Goal: Transaction & Acquisition: Purchase product/service

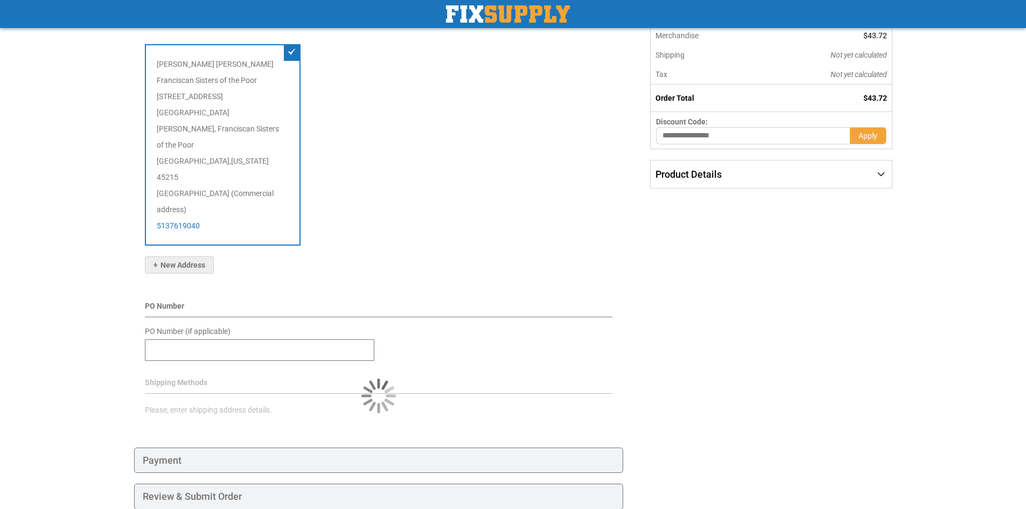
scroll to position [145, 0]
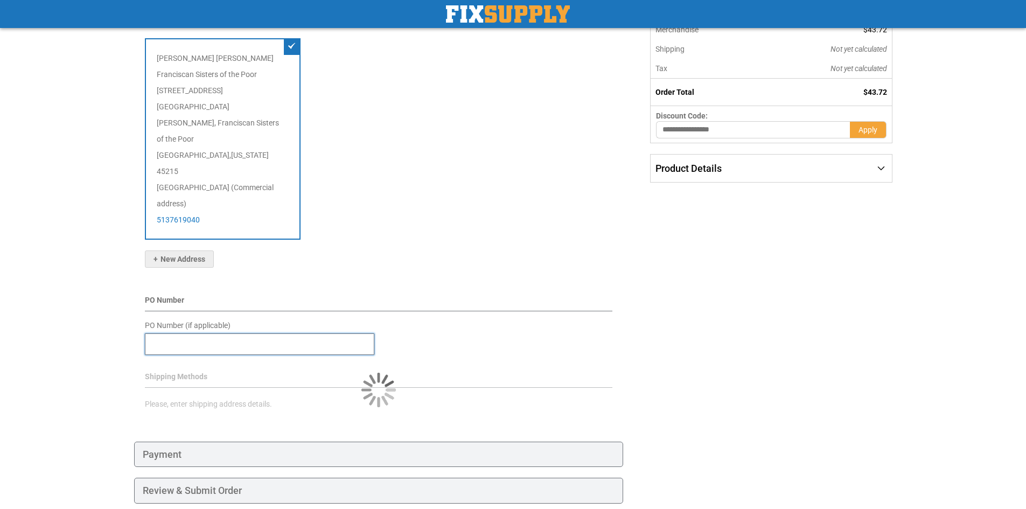
click at [270, 333] on input "PO Number (if applicable)" at bounding box center [259, 344] width 229 height 22
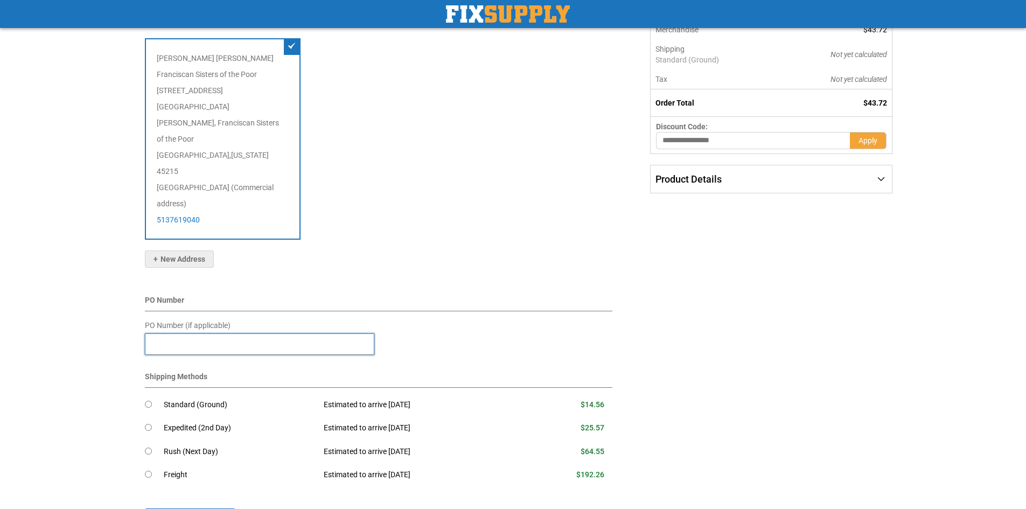
type input "**********"
click at [112, 309] on div "Toggle Nav Checkout Check Out Need help? Call 888-339-0681 Shipping Payment Rev…" at bounding box center [513, 262] width 1026 height 814
